Goal: Task Accomplishment & Management: Use online tool/utility

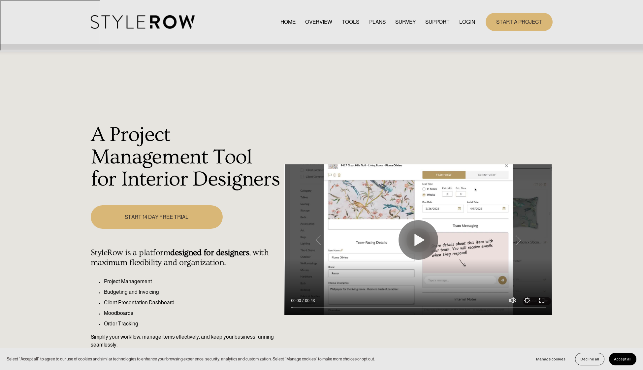
click at [469, 26] on link "LOGIN" at bounding box center [467, 21] width 16 height 9
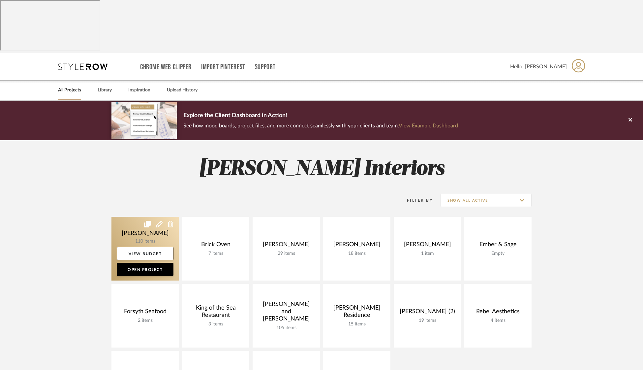
click at [131, 217] on link at bounding box center [145, 249] width 67 height 64
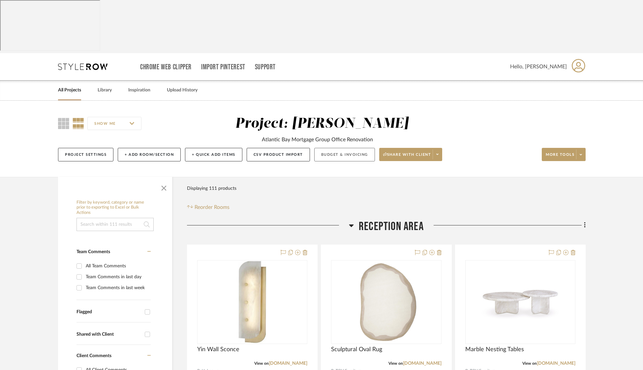
click at [359, 148] on button "Budget & Invoicing" at bounding box center [344, 155] width 61 height 14
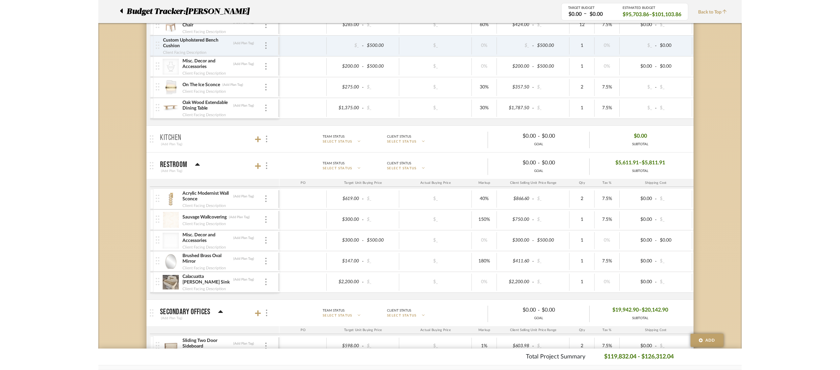
scroll to position [853, 0]
